Goal: Task Accomplishment & Management: Use online tool/utility

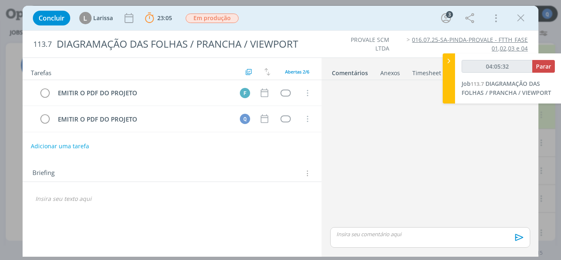
type input "04:05:33"
click at [549, 67] on span "Parar" at bounding box center [543, 66] width 15 height 8
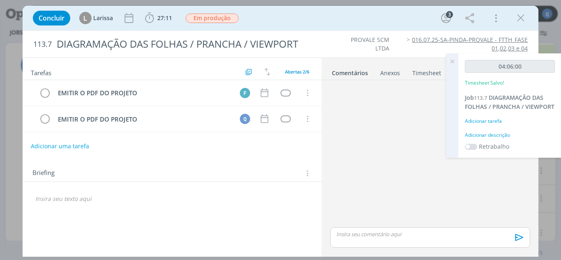
click at [500, 120] on div "Adicionar tarefa" at bounding box center [510, 121] width 90 height 7
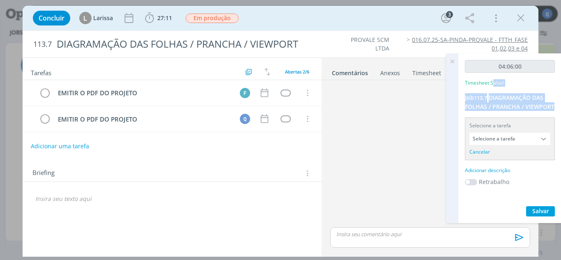
drag, startPoint x: 498, startPoint y: 97, endPoint x: 558, endPoint y: 103, distance: 61.0
click at [558, 103] on div "04:06:00 Timesheet Salvo! Job 113.7 DIAGRAMAÇÃO DAS FOLHAS / PRANCHA / VIEWPORT…" at bounding box center [510, 138] width 103 height 170
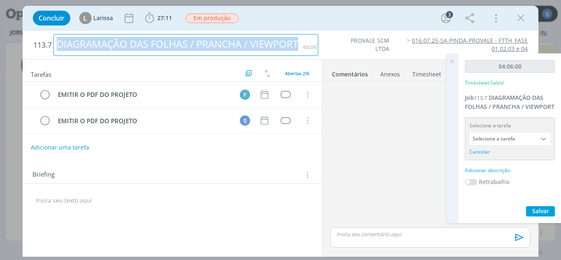
drag, startPoint x: 259, startPoint y: 47, endPoint x: 55, endPoint y: 50, distance: 203.4
click at [55, 50] on div "DIAGRAMAÇÃO DAS FOLHAS / PRANCHA / VIEWPORT" at bounding box center [185, 45] width 265 height 22
copy div "DIAGRAMAÇÃO DAS FOLHAS / PRANCHA / VIEWPORT"
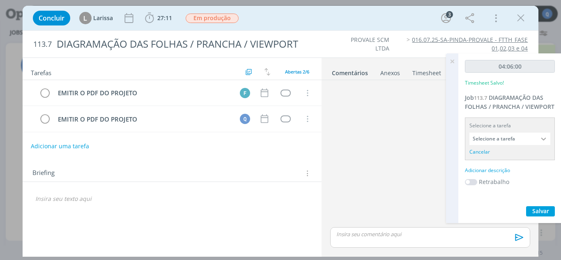
click at [467, 168] on div "Adicionar descrição" at bounding box center [510, 170] width 90 height 7
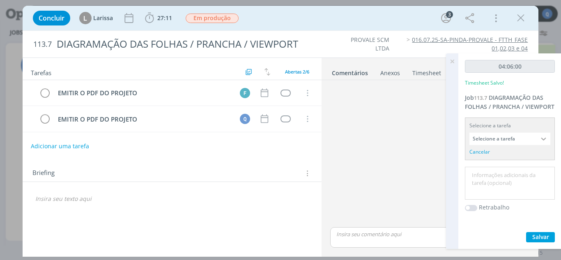
click at [508, 185] on textarea at bounding box center [510, 183] width 86 height 29
paste textarea "DIAGRAMAÇÃO DAS FOLHAS / PRANCHA / VIEWPORT"
type textarea "DIAGRAMAÇÃO DAS FOLHAS / PRANCHA / VIEWPORT"
click at [549, 237] on span "Salvar" at bounding box center [540, 237] width 17 height 8
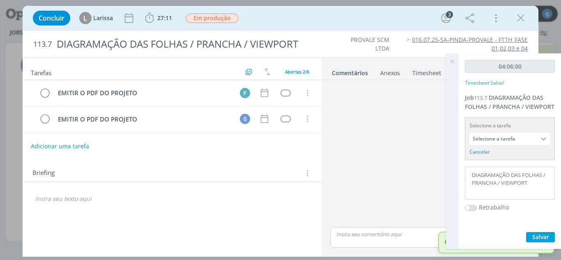
click at [454, 62] on icon at bounding box center [452, 61] width 15 height 16
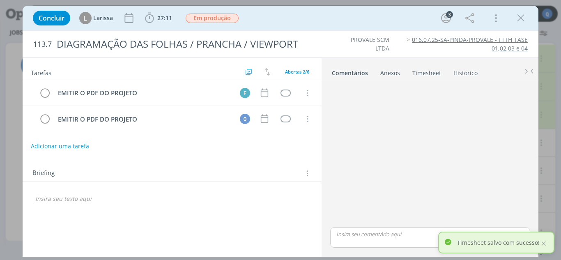
click at [391, 74] on div "Anexos 0" at bounding box center [390, 73] width 20 height 8
click at [417, 77] on link "Timesheet" at bounding box center [427, 71] width 30 height 12
